Goal: Task Accomplishment & Management: Manage account settings

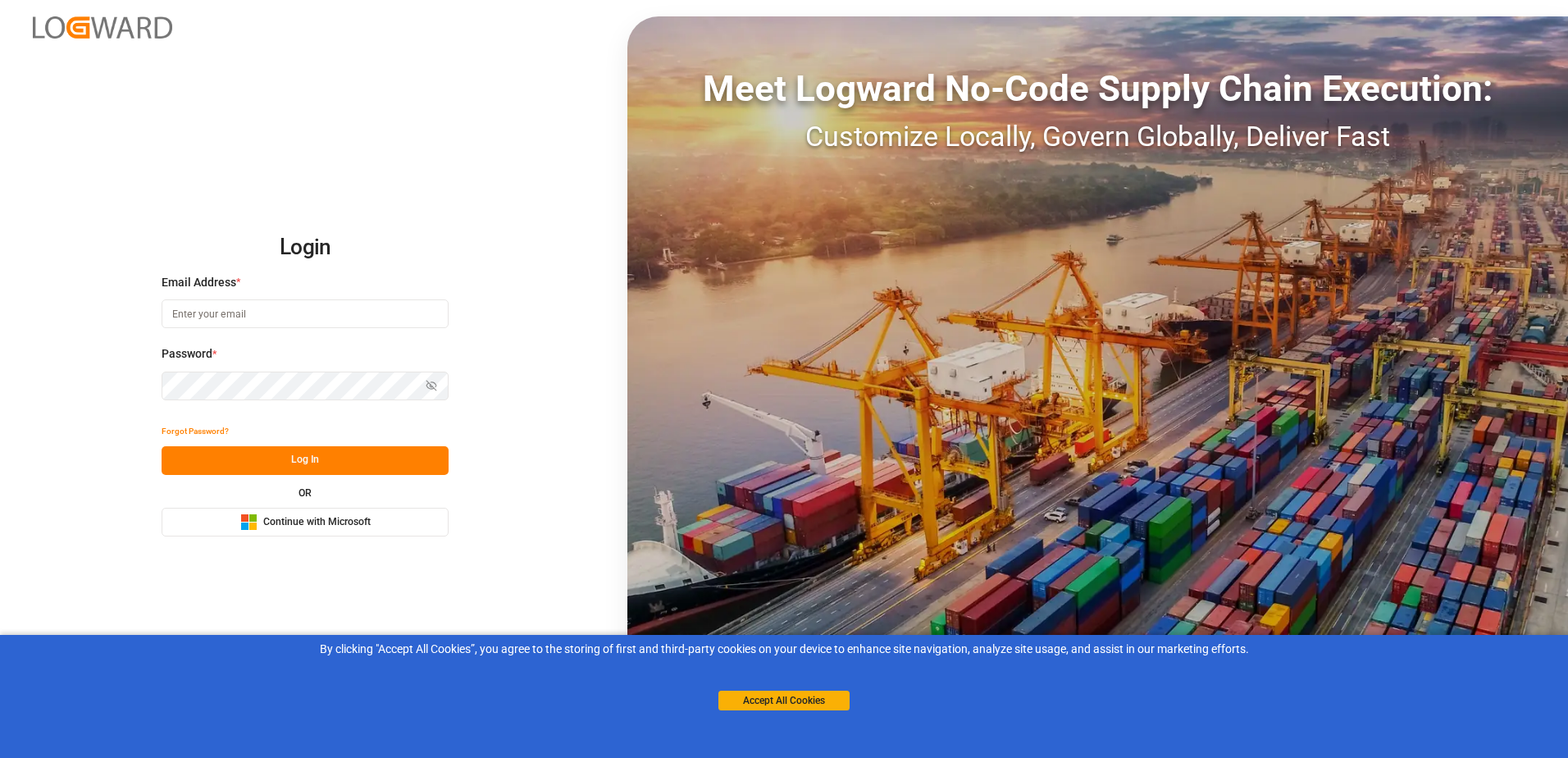
click at [267, 527] on span "Continue with Microsoft" at bounding box center [316, 523] width 107 height 15
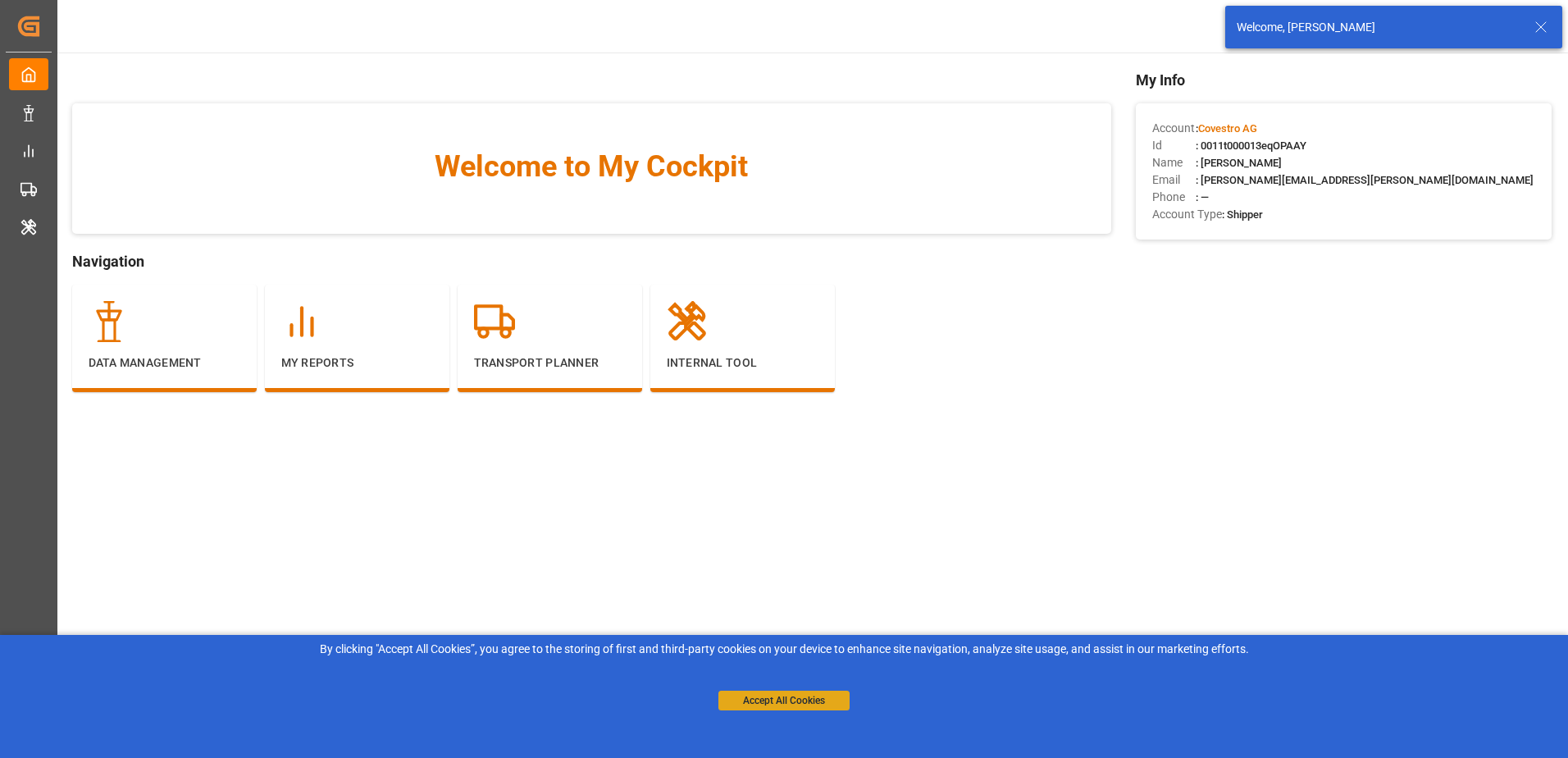
click at [833, 701] on button "Accept All Cookies" at bounding box center [784, 700] width 132 height 20
